Goal: Task Accomplishment & Management: Use online tool/utility

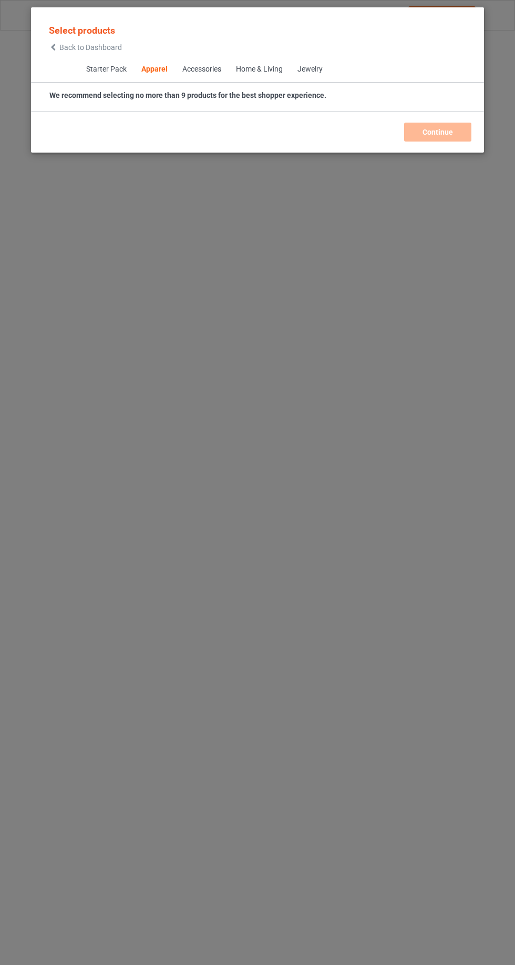
click at [51, 49] on icon at bounding box center [53, 47] width 9 height 7
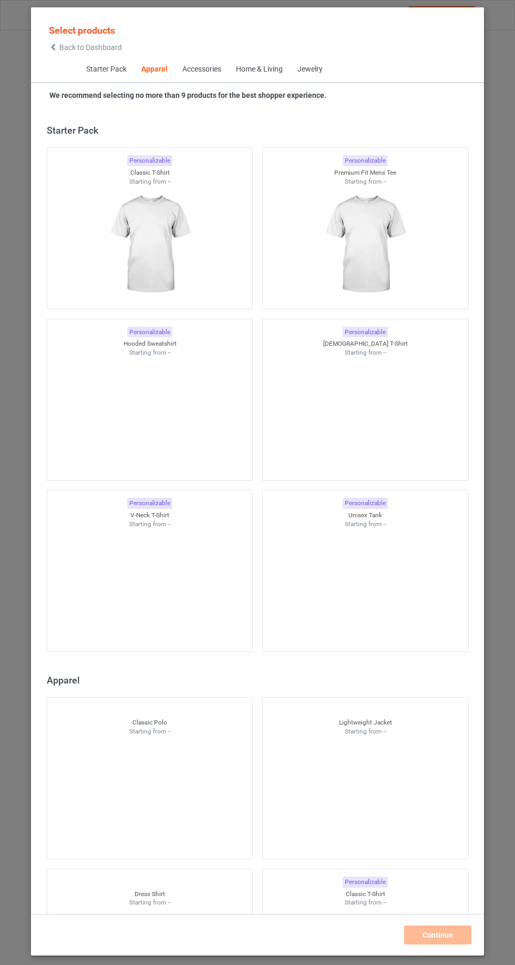
scroll to position [563, 0]
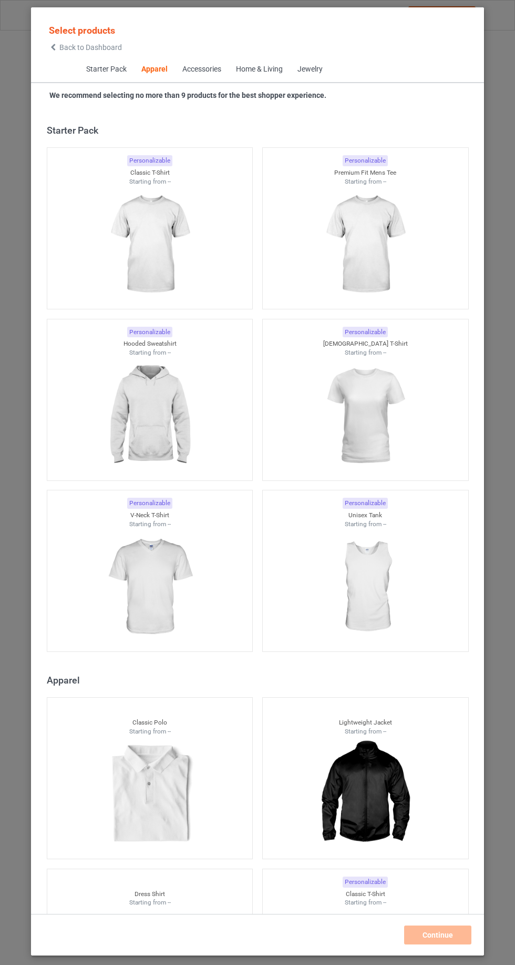
click at [69, 47] on span "Back to Dashboard" at bounding box center [90, 47] width 63 height 8
